Goal: Information Seeking & Learning: Learn about a topic

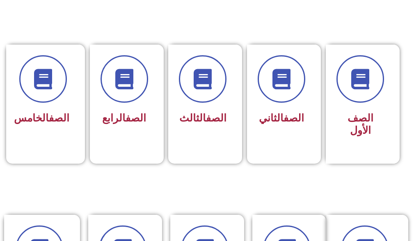
scroll to position [410, 0]
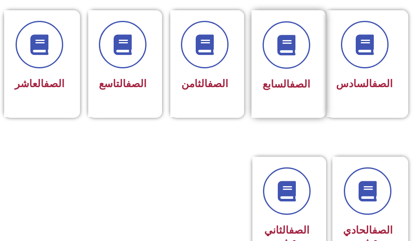
click at [276, 83] on span "الصف السابع" at bounding box center [286, 84] width 48 height 12
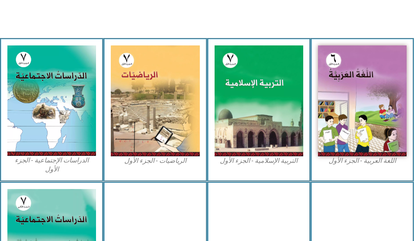
scroll to position [246, 0]
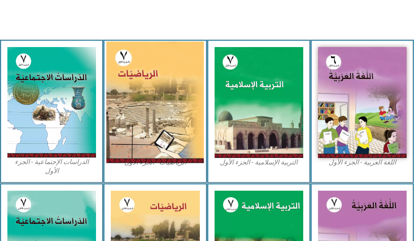
click at [149, 115] on img at bounding box center [155, 103] width 98 height 122
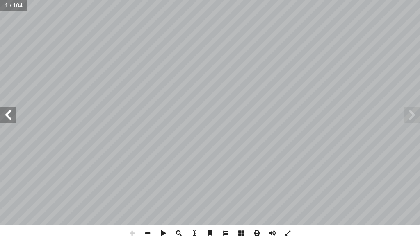
click at [417, 114] on span at bounding box center [411, 115] width 16 height 16
click at [142, 232] on span at bounding box center [148, 234] width 16 height 16
click at [147, 235] on span at bounding box center [148, 234] width 16 height 16
click at [5, 120] on span at bounding box center [8, 115] width 16 height 16
click at [3, 119] on span at bounding box center [8, 115] width 16 height 16
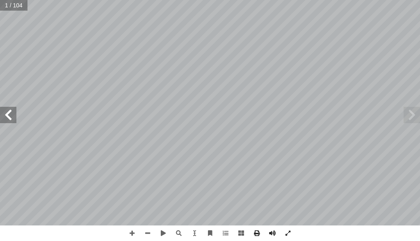
click at [3, 119] on span at bounding box center [8, 115] width 16 height 16
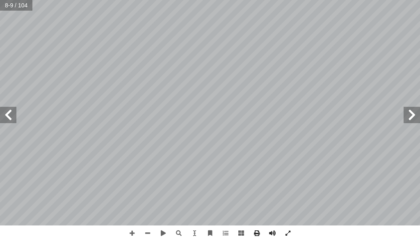
click at [3, 119] on span at bounding box center [8, 115] width 16 height 16
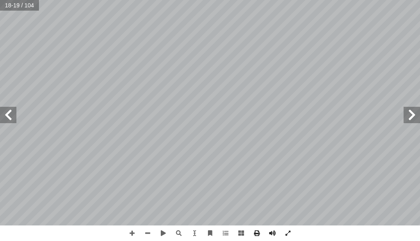
click at [3, 119] on span at bounding box center [8, 115] width 16 height 16
click at [127, 231] on span at bounding box center [132, 234] width 16 height 16
click at [115, 55] on html "الصفحة الرئيسية الصف الأول الصف الثاني الصف الثالث الصف الرابع الصف الخامس الصف…" at bounding box center [210, 27] width 420 height 55
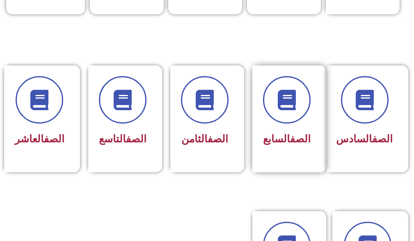
scroll to position [369, 0]
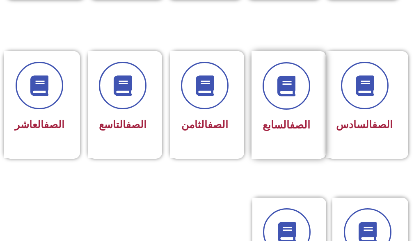
click at [290, 149] on div "الصف السابع" at bounding box center [286, 105] width 70 height 108
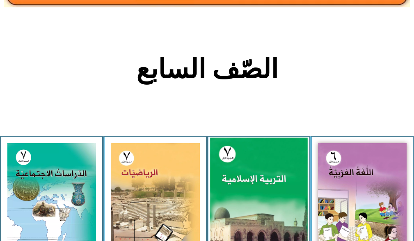
scroll to position [164, 0]
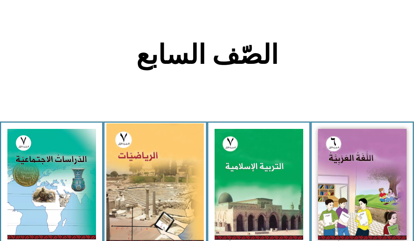
click at [157, 186] on img at bounding box center [155, 185] width 98 height 122
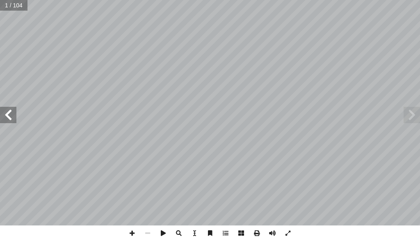
click at [4, 109] on span at bounding box center [8, 115] width 16 height 16
click at [5, 109] on span at bounding box center [8, 115] width 16 height 16
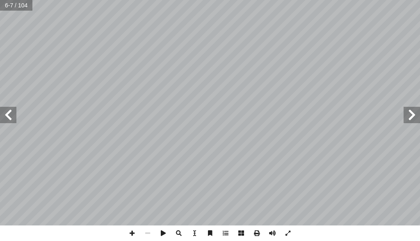
click at [5, 109] on span at bounding box center [8, 115] width 16 height 16
click at [16, 121] on span at bounding box center [8, 115] width 16 height 16
click at [2, 118] on span at bounding box center [8, 115] width 16 height 16
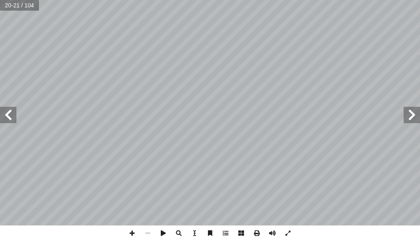
click at [8, 114] on span at bounding box center [8, 115] width 16 height 16
click at [127, 236] on span at bounding box center [132, 234] width 16 height 16
click at [254, 233] on span at bounding box center [257, 234] width 16 height 16
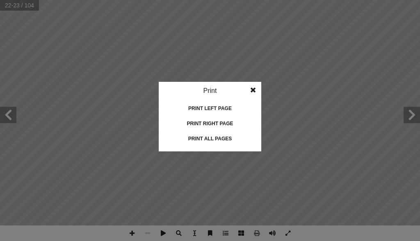
click at [254, 91] on span at bounding box center [253, 90] width 15 height 16
